Goal: Task Accomplishment & Management: Manage account settings

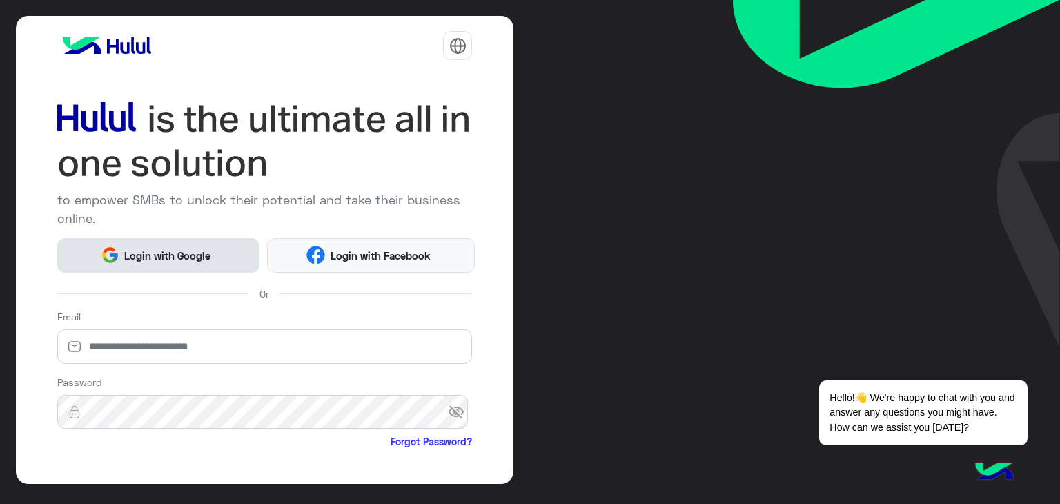
click at [137, 259] on span "Login with Google" at bounding box center [167, 256] width 97 height 16
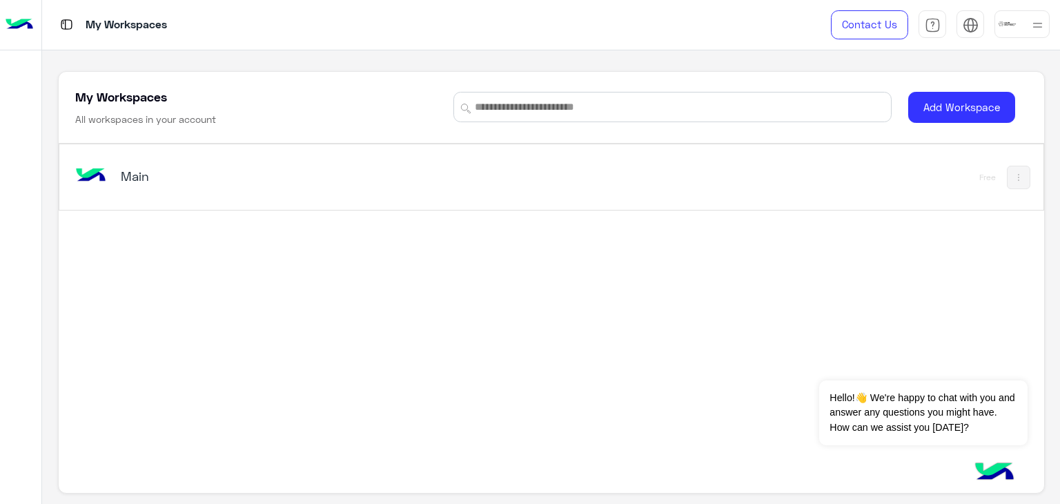
click at [1029, 23] on img at bounding box center [1037, 25] width 17 height 17
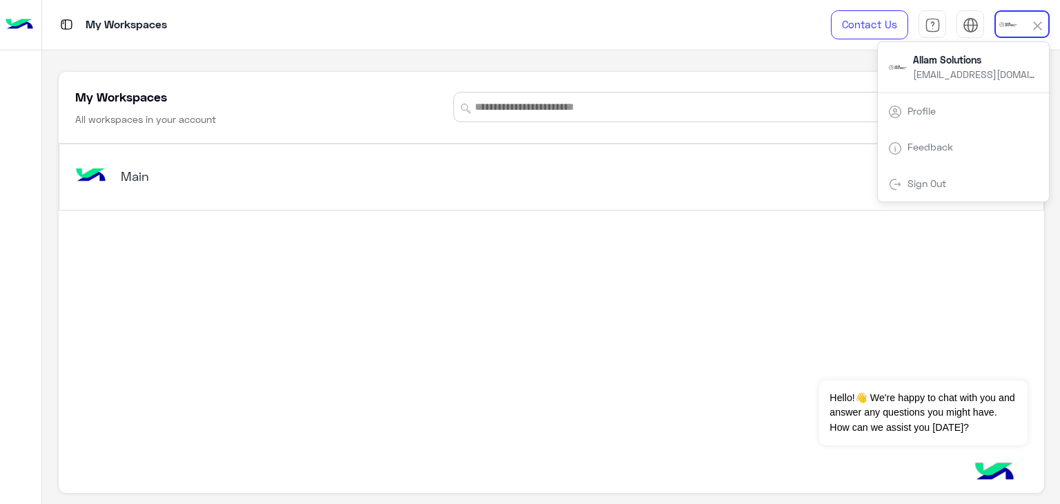
click at [690, 70] on div "My Workspaces All workspaces in your account Add Workspace Main Free" at bounding box center [551, 277] width 1018 height 454
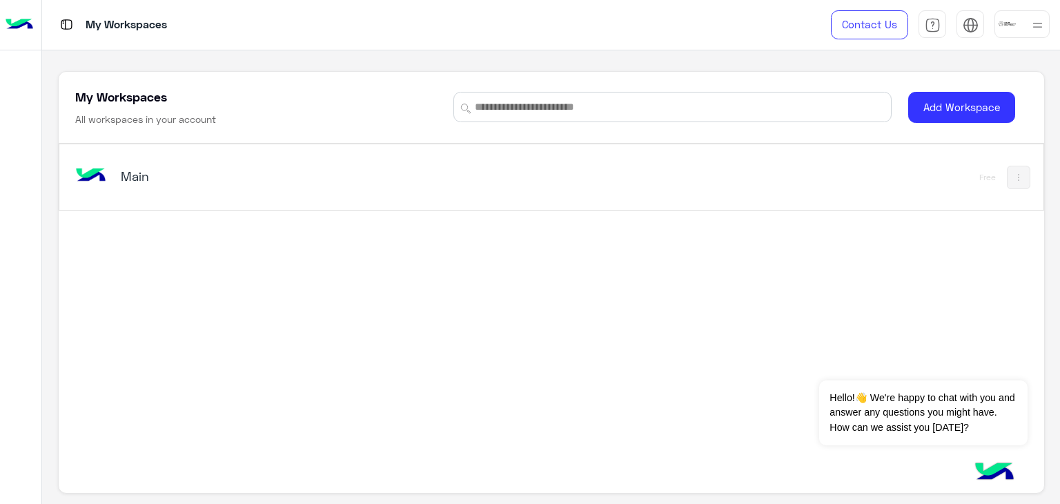
click at [149, 172] on h5 "Main" at bounding box center [293, 176] width 345 height 17
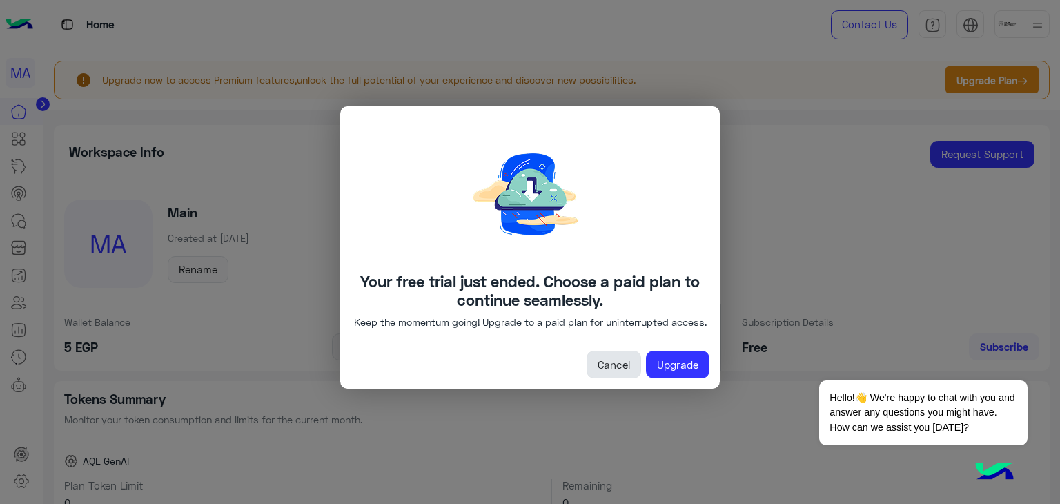
click at [598, 373] on link "Cancel" at bounding box center [613, 365] width 55 height 28
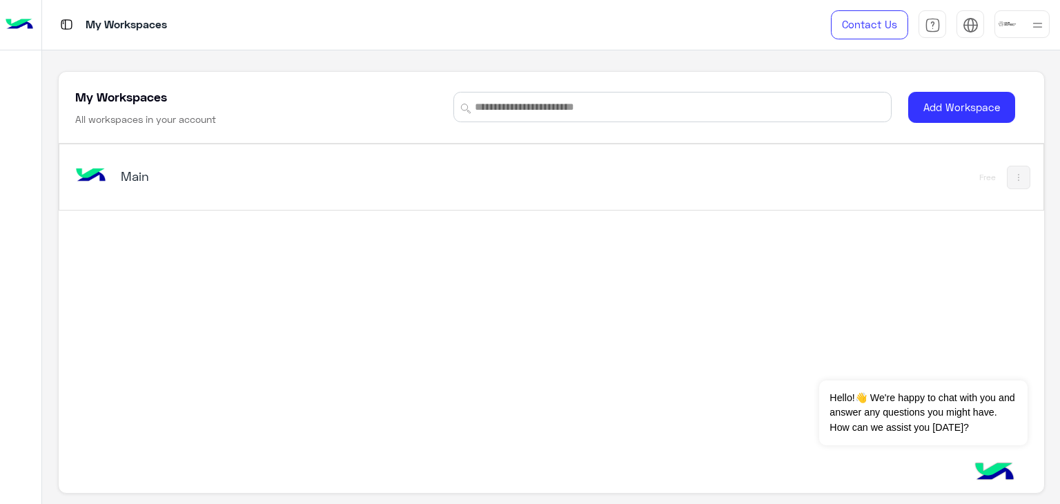
click at [282, 158] on div "Main" at bounding box center [359, 177] width 575 height 40
click at [177, 169] on h5 "Main" at bounding box center [293, 176] width 345 height 17
click at [105, 170] on img at bounding box center [90, 175] width 37 height 37
click at [170, 178] on h5 "Main" at bounding box center [293, 176] width 345 height 17
click at [1016, 177] on img at bounding box center [1018, 177] width 11 height 11
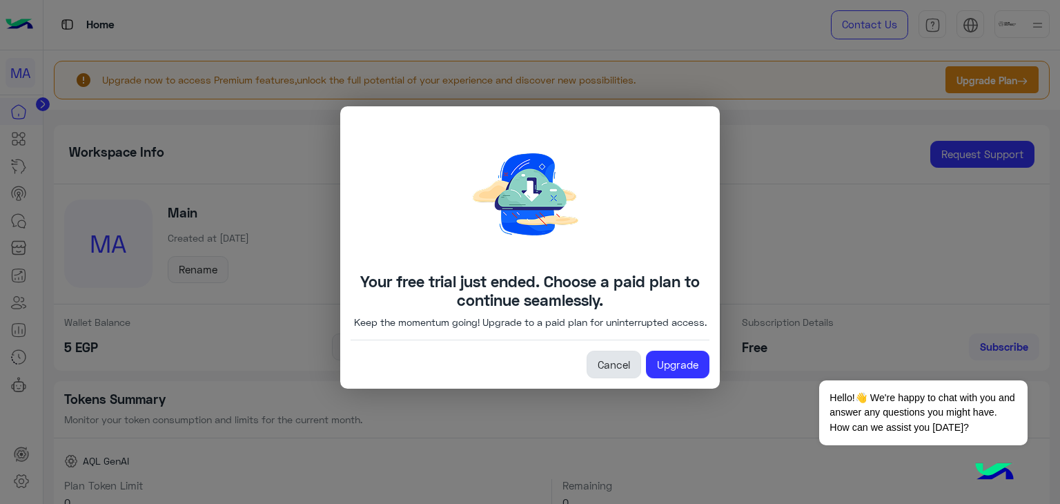
click at [617, 368] on link "Cancel" at bounding box center [613, 365] width 55 height 28
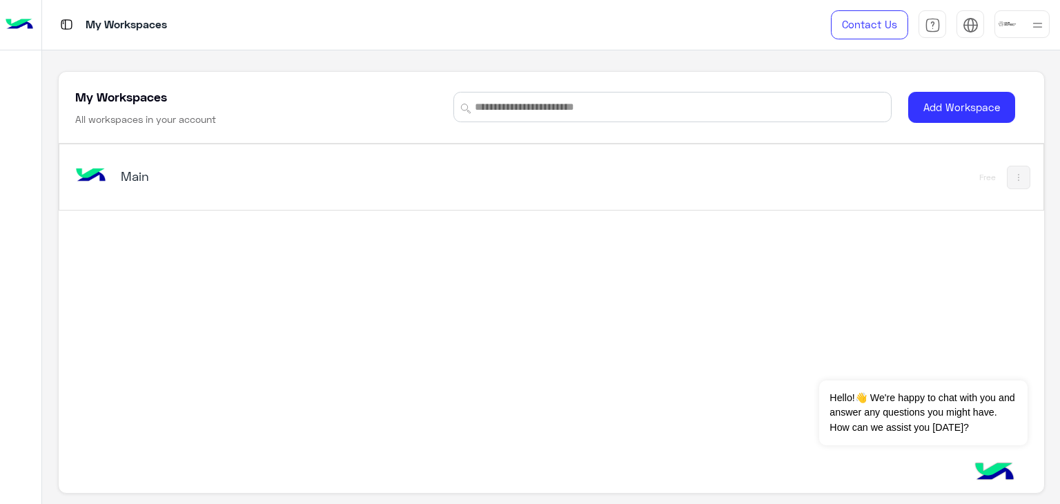
click at [1021, 179] on button at bounding box center [1018, 177] width 23 height 23
click at [692, 235] on div at bounding box center [530, 252] width 1060 height 504
click at [1024, 25] on div at bounding box center [1021, 24] width 55 height 28
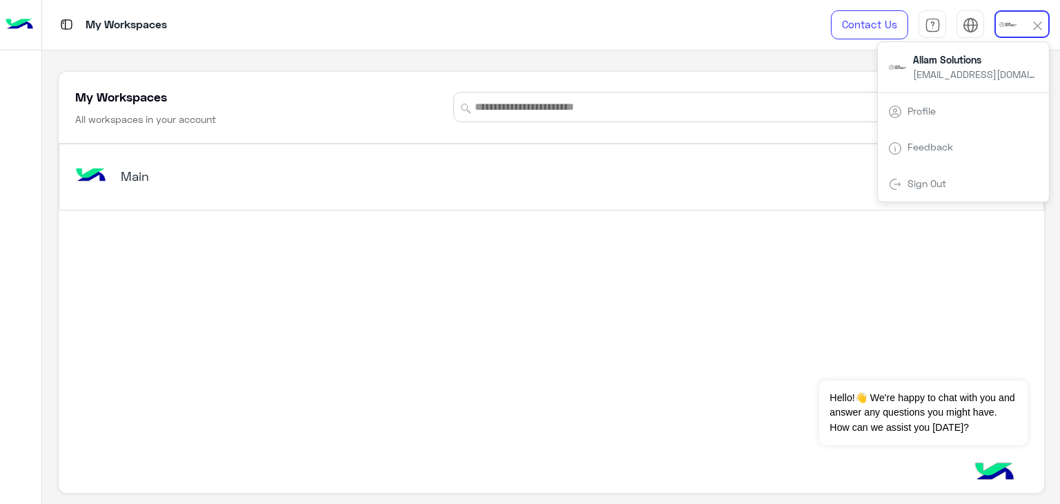
click at [927, 112] on link "Profile" at bounding box center [921, 111] width 28 height 12
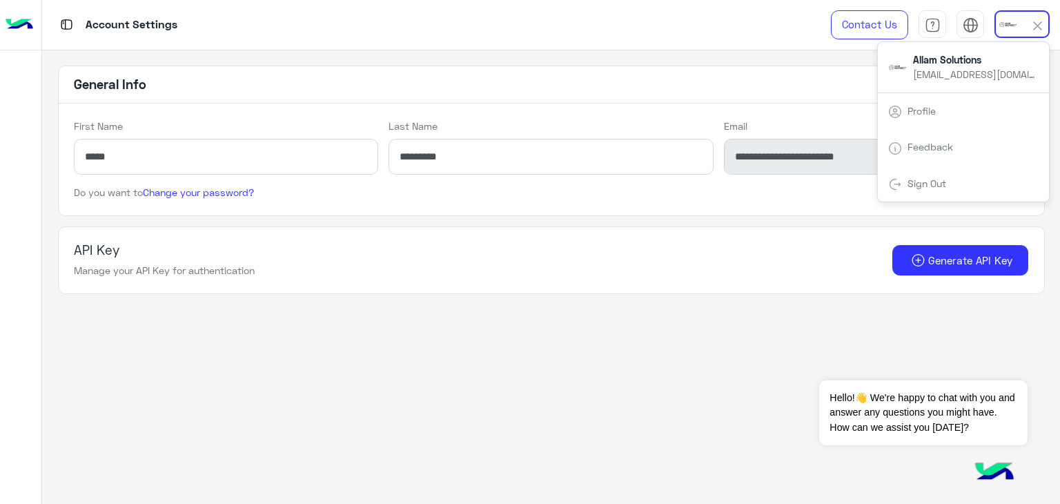
click at [588, 253] on div "API Key Manage your API Key for authentication Generate API Key" at bounding box center [551, 259] width 954 height 35
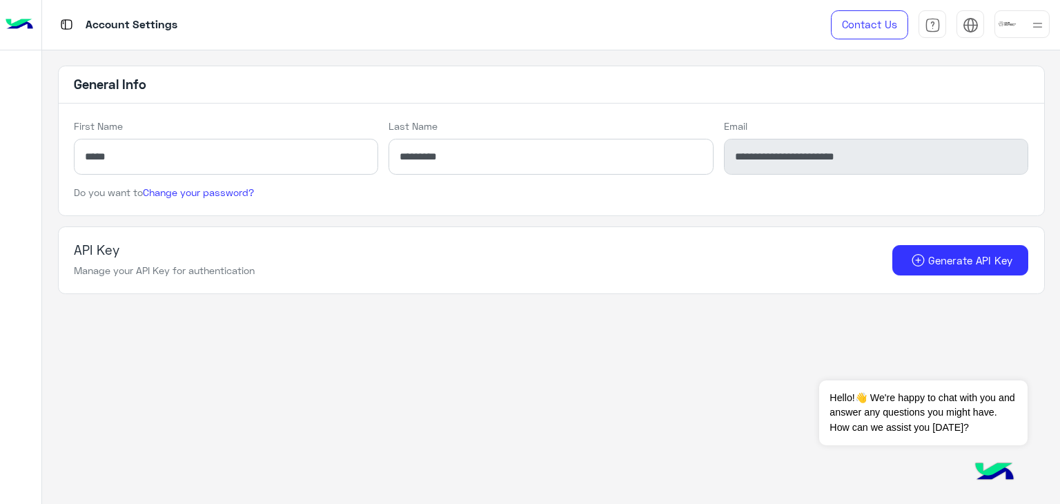
click at [102, 34] on div "Account Settings" at bounding box center [381, 25] width 678 height 50
click at [77, 25] on div "Account Settings" at bounding box center [381, 25] width 678 height 50
click at [64, 22] on img at bounding box center [66, 24] width 17 height 17
